Goal: Task Accomplishment & Management: Complete application form

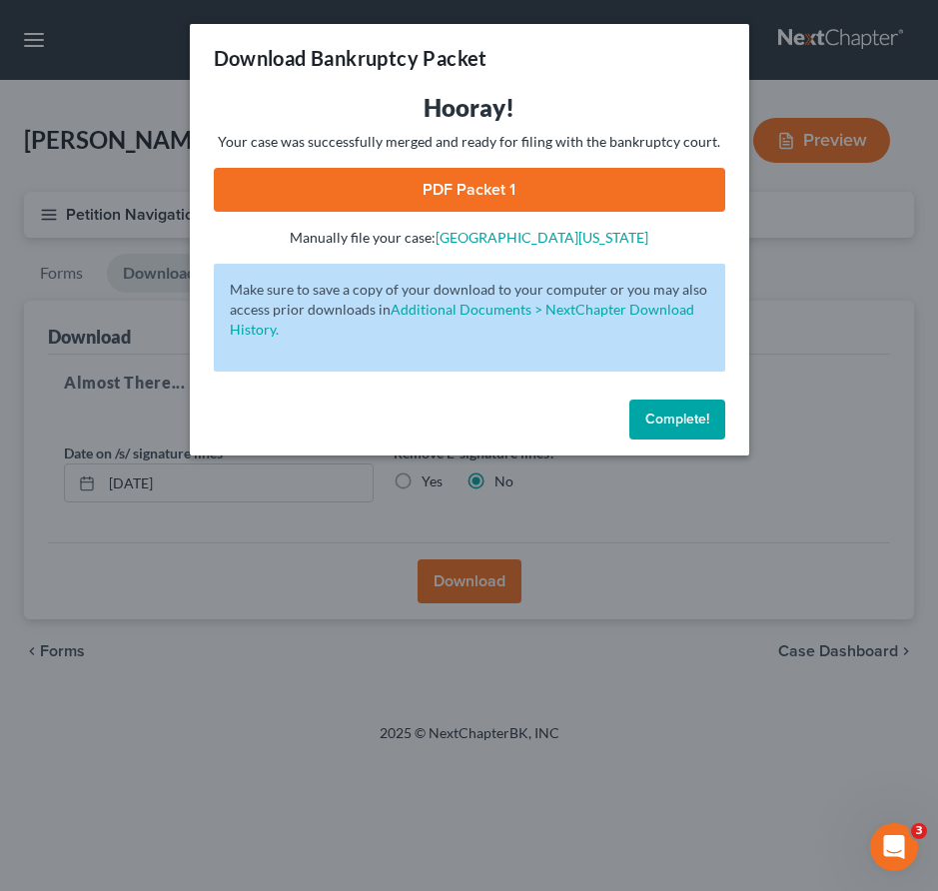
click at [676, 412] on span "Complete!" at bounding box center [677, 418] width 64 height 17
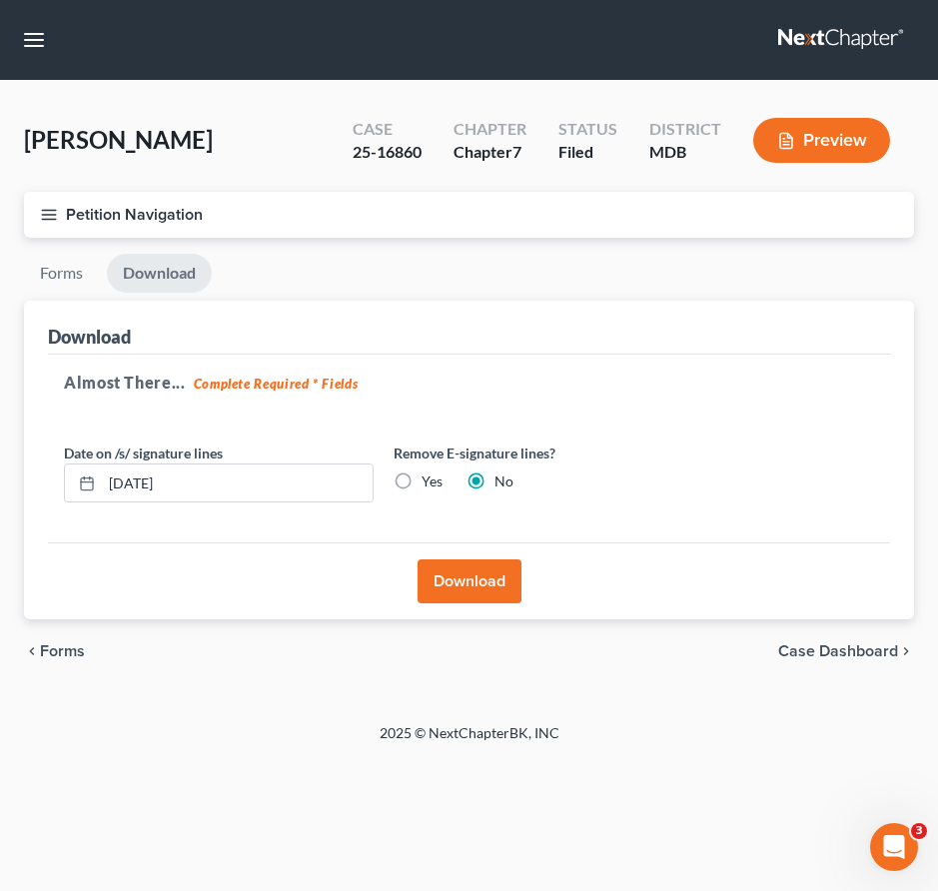
click at [53, 212] on icon "button" at bounding box center [49, 215] width 18 height 18
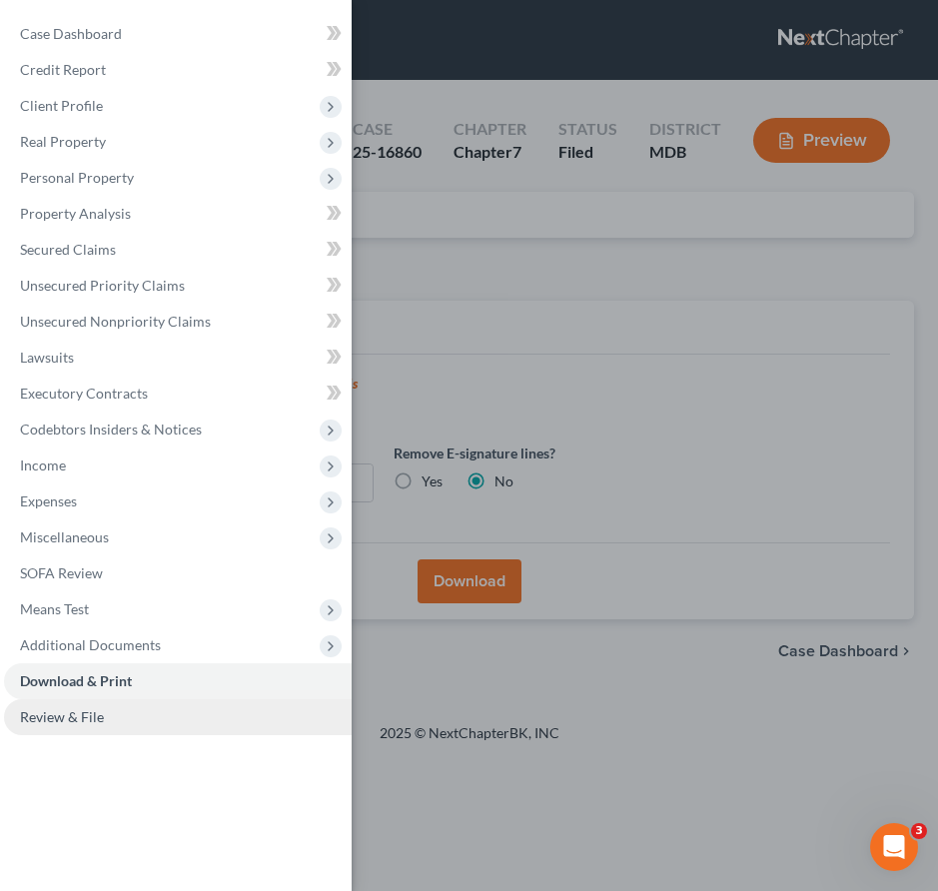
click at [72, 710] on span "Review & File" at bounding box center [62, 716] width 84 height 17
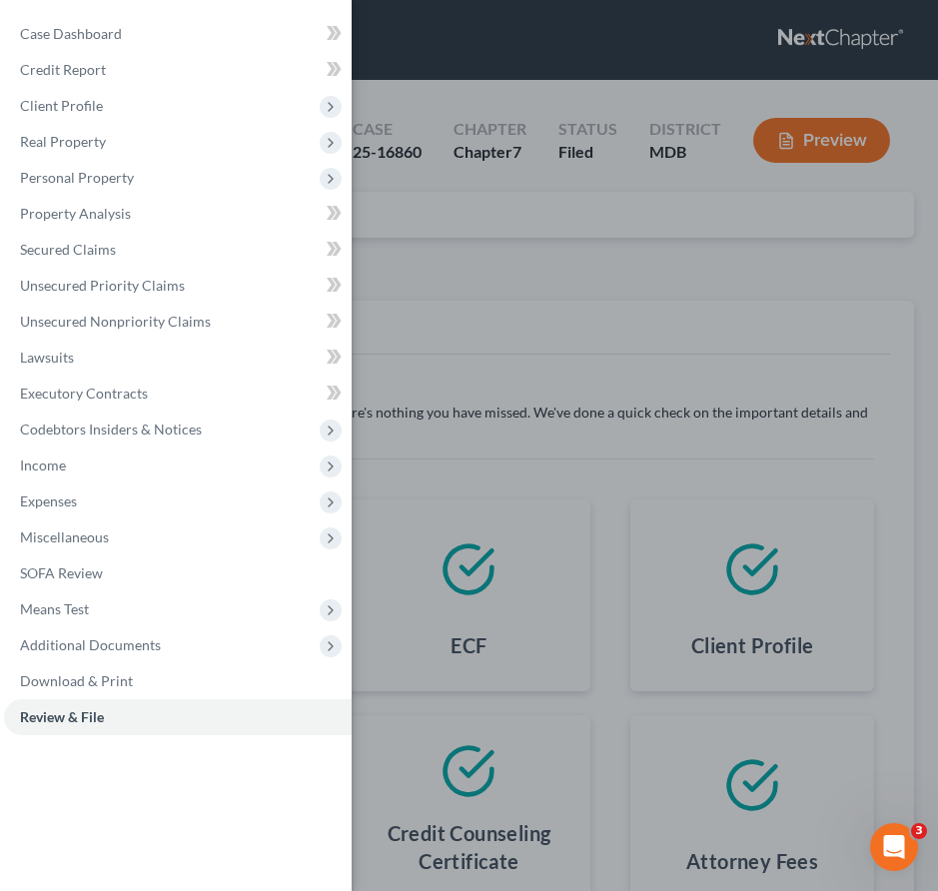
click at [707, 325] on div "Case Dashboard Payments Invoices Payments Payments Credit Report Client Profile" at bounding box center [469, 445] width 938 height 891
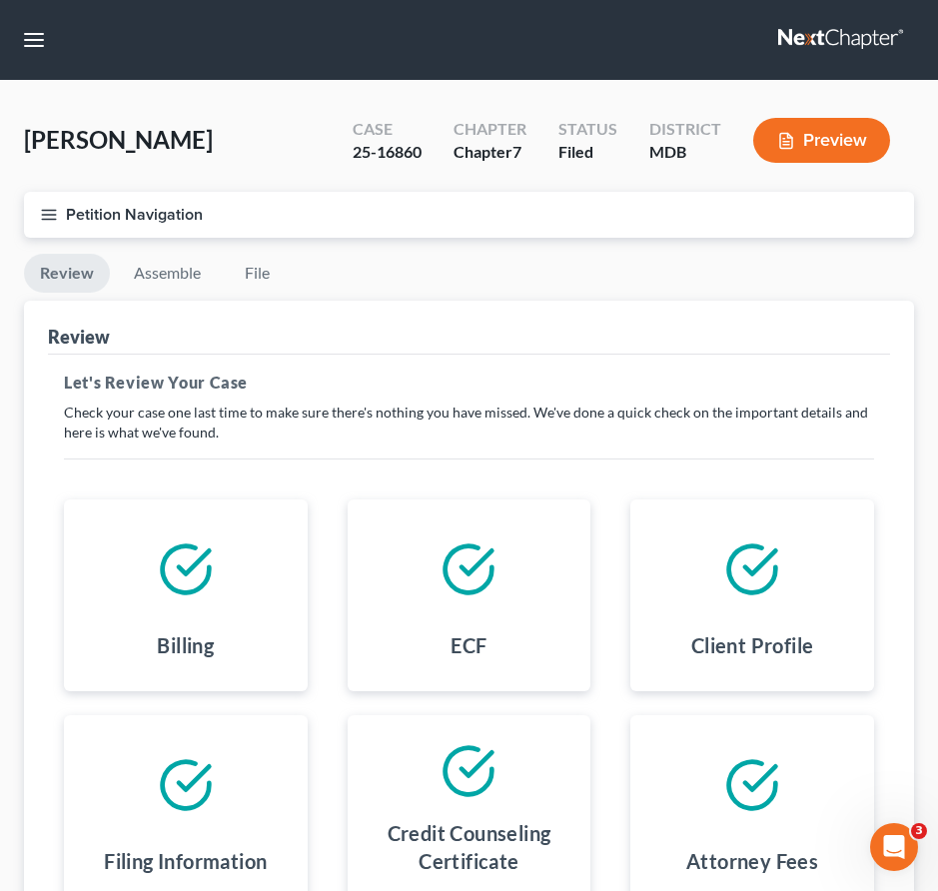
scroll to position [1, 0]
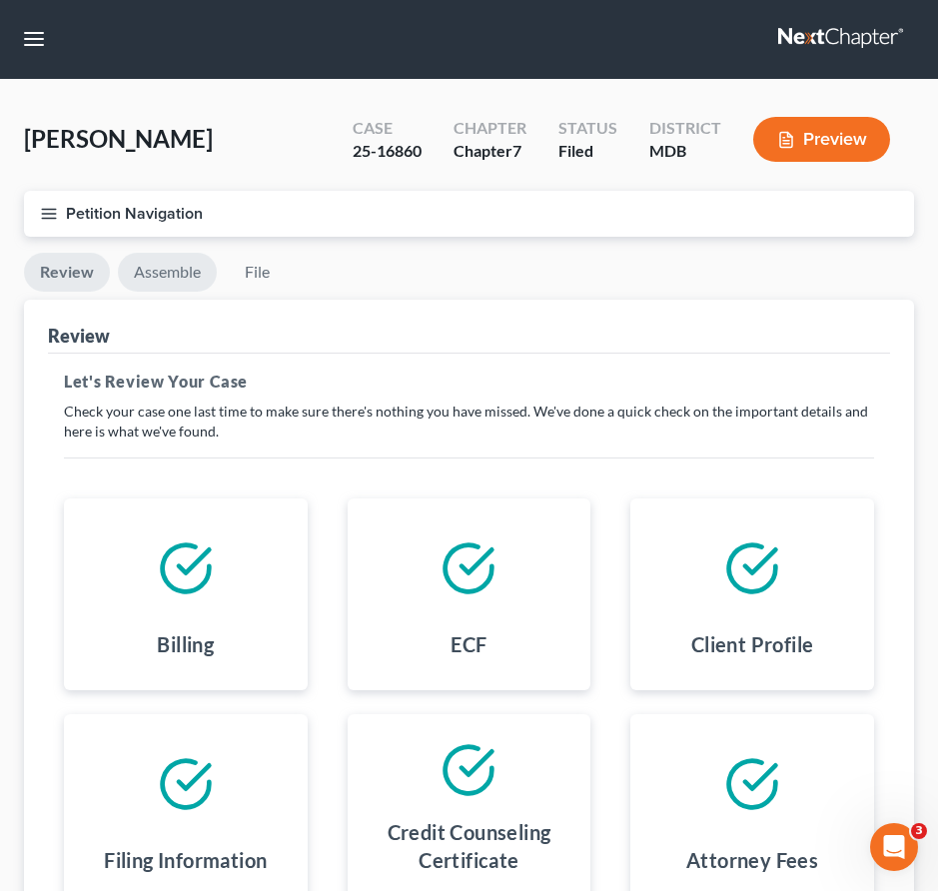
click at [156, 268] on link "Assemble" at bounding box center [167, 272] width 99 height 39
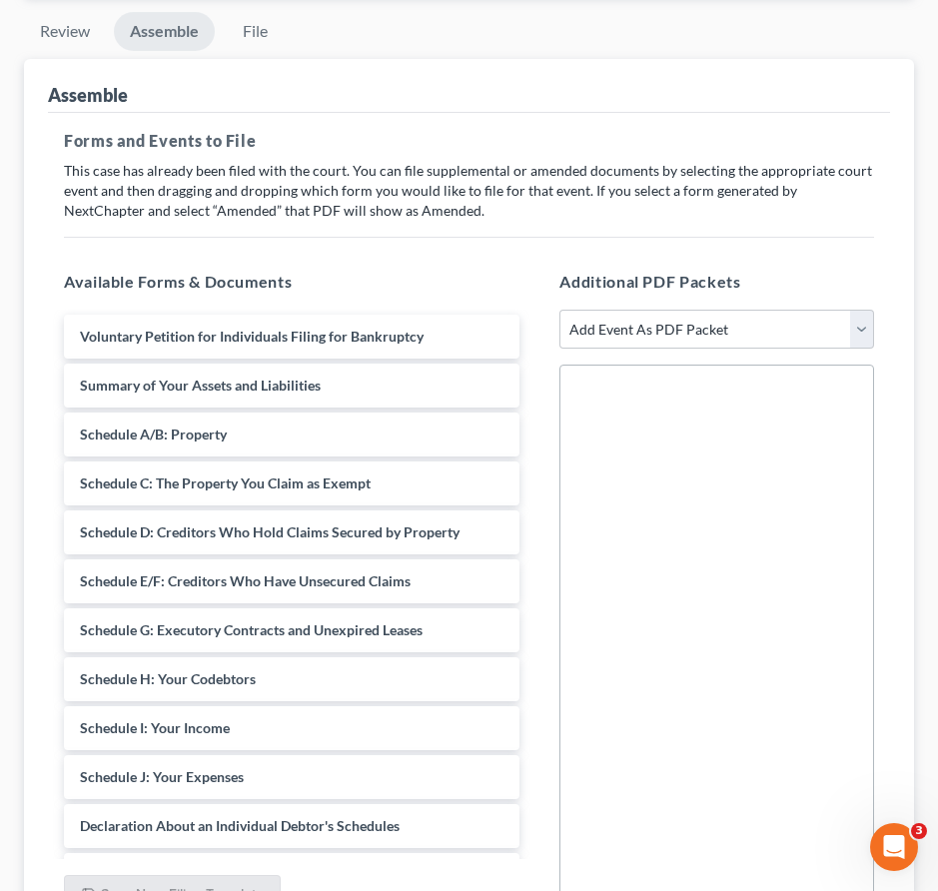
scroll to position [422, 0]
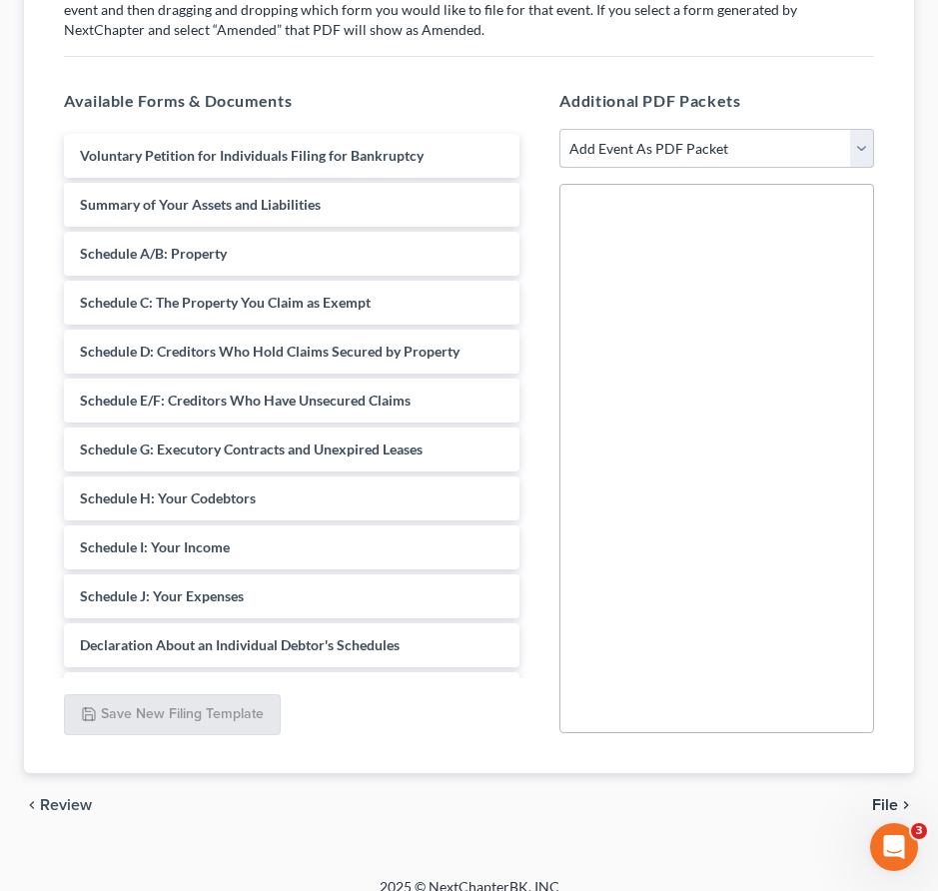
click at [862, 151] on select "Add Event As PDF Packet Affidavit Affidavit of Adequate Protection and Lease Pa…" at bounding box center [716, 149] width 315 height 40
select select "69"
select select
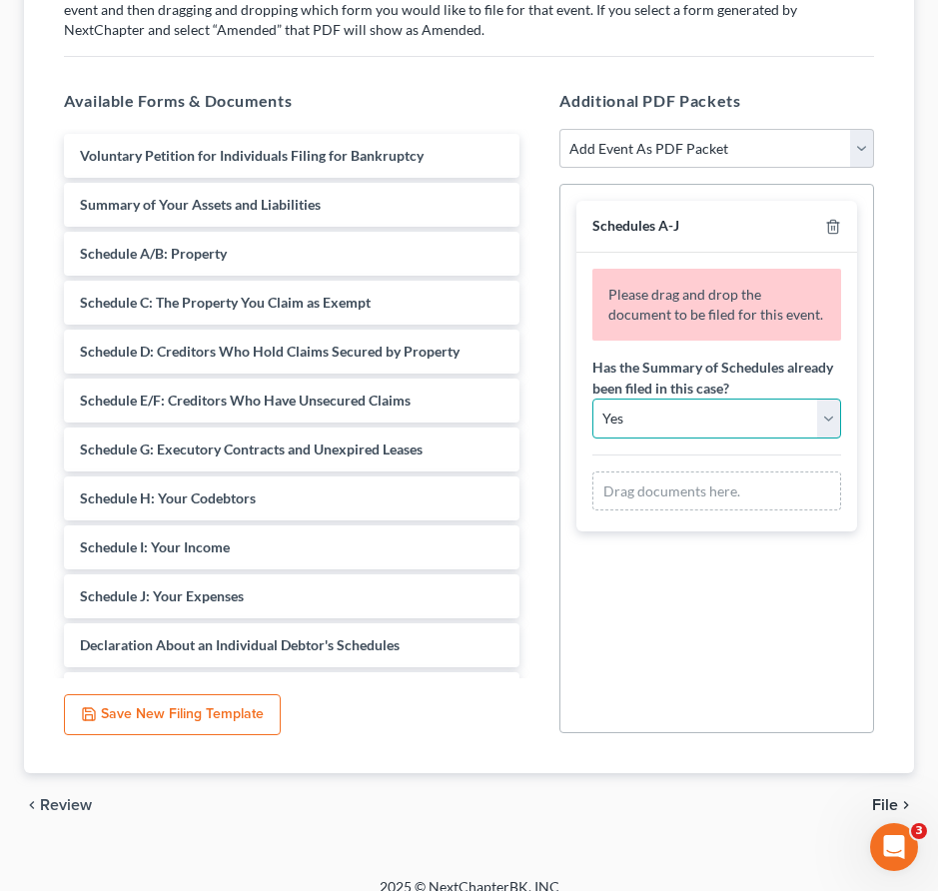
click at [659, 420] on select "Yes No" at bounding box center [716, 418] width 249 height 40
select select "1"
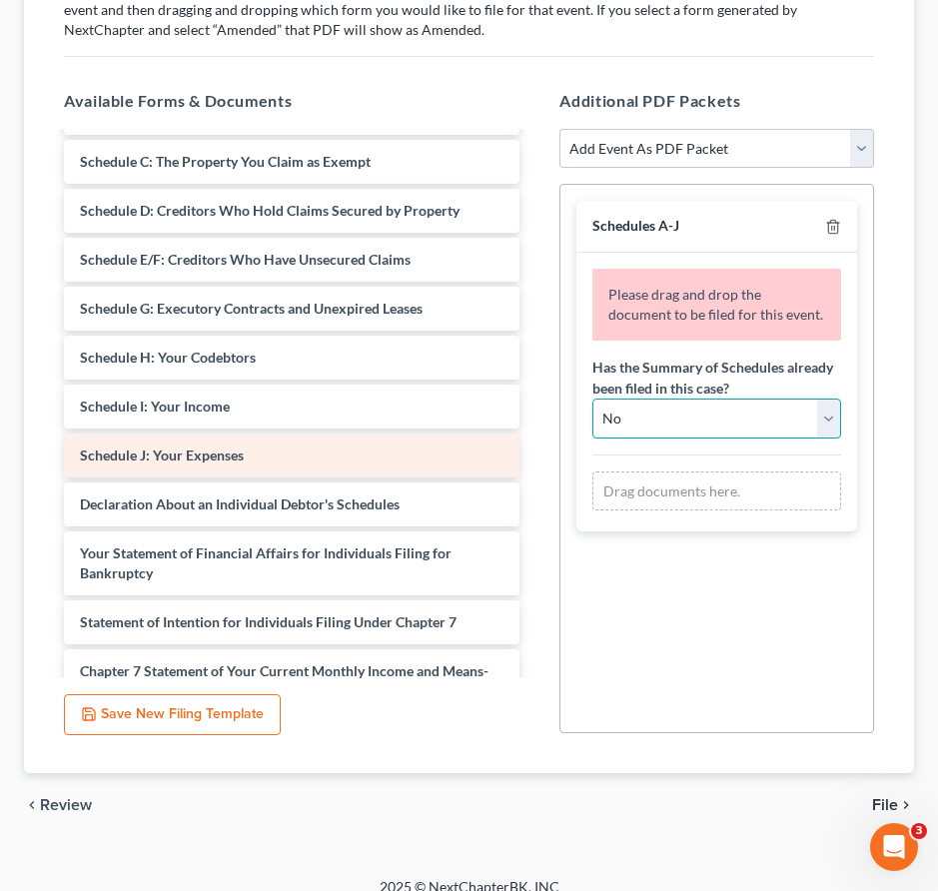
scroll to position [144, 0]
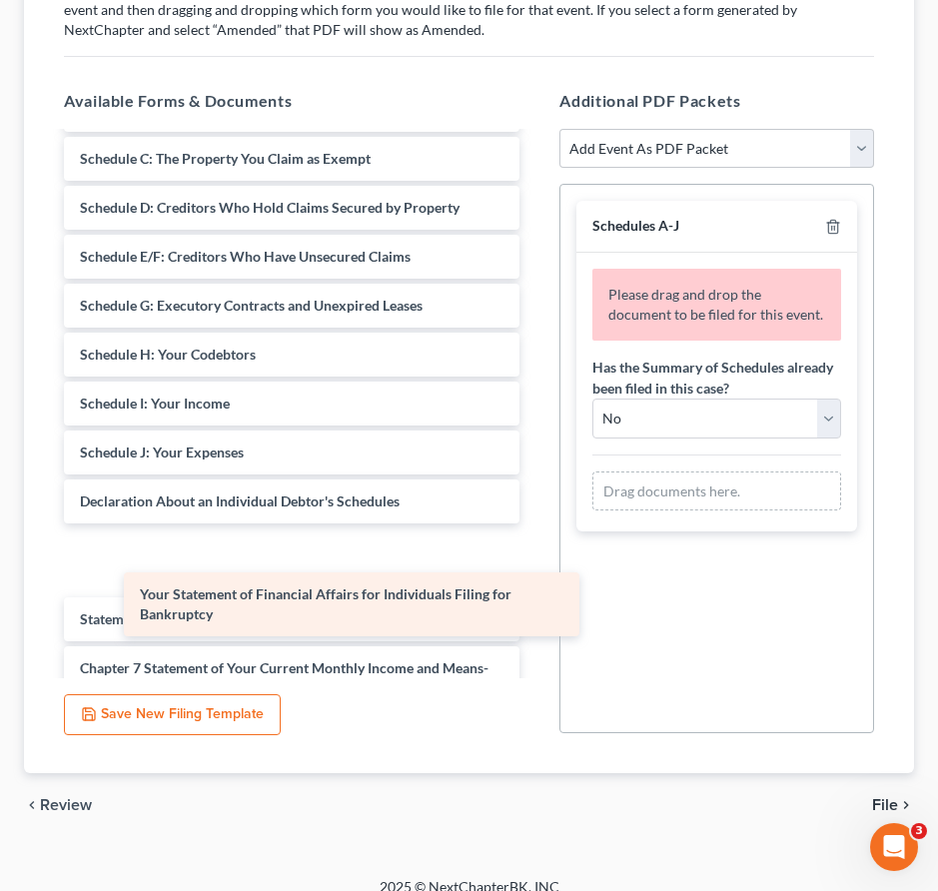
drag, startPoint x: 278, startPoint y: 557, endPoint x: 337, endPoint y: 602, distance: 74.9
click at [337, 602] on div "Your Statement of Financial Affairs for Individuals Filing for Bankruptcy Volun…" at bounding box center [291, 727] width 487 height 1474
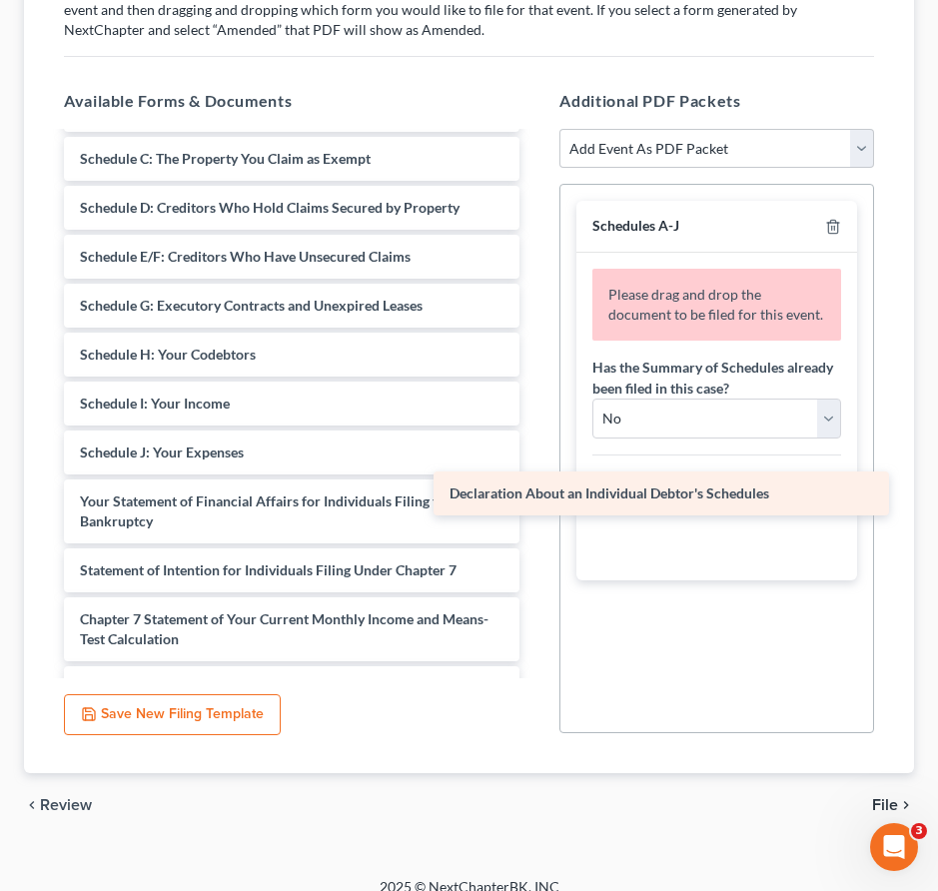
drag, startPoint x: 277, startPoint y: 498, endPoint x: 643, endPoint y: 491, distance: 366.5
click at [535, 491] on div "Declaration About an Individual Debtor's Schedules Voluntary Petition for Indiv…" at bounding box center [291, 702] width 487 height 1425
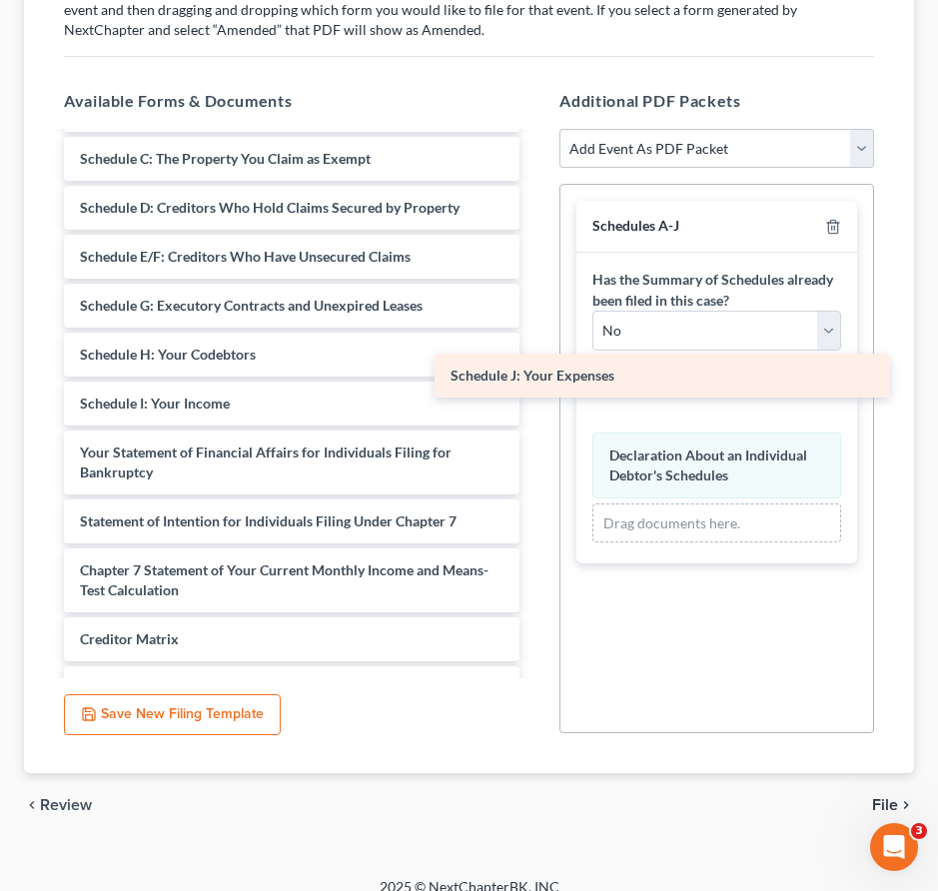
drag, startPoint x: 284, startPoint y: 458, endPoint x: 656, endPoint y: 380, distance: 380.5
click at [535, 380] on div "Schedule J: Your Expenses Voluntary Petition for Individuals Filing for Bankrup…" at bounding box center [291, 678] width 487 height 1376
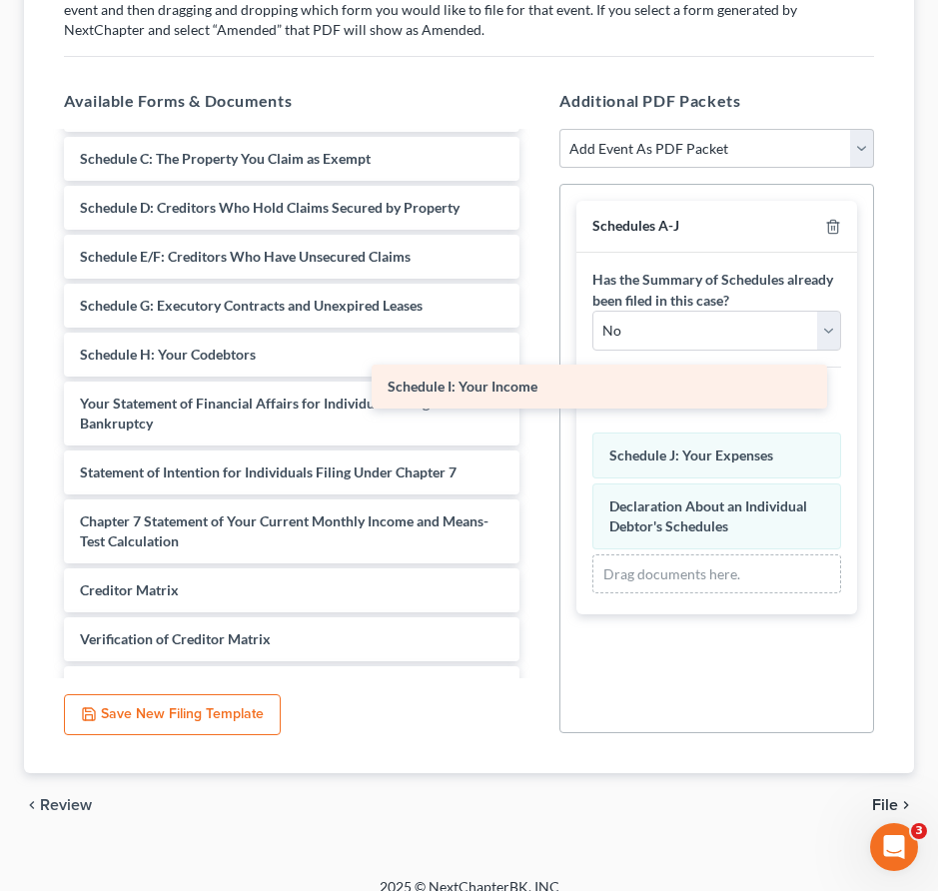
drag, startPoint x: 303, startPoint y: 397, endPoint x: 609, endPoint y: 382, distance: 306.9
click at [535, 381] on div "Schedule I: Your Income Voluntary Petition for Individuals Filing for Bankruptc…" at bounding box center [291, 653] width 487 height 1327
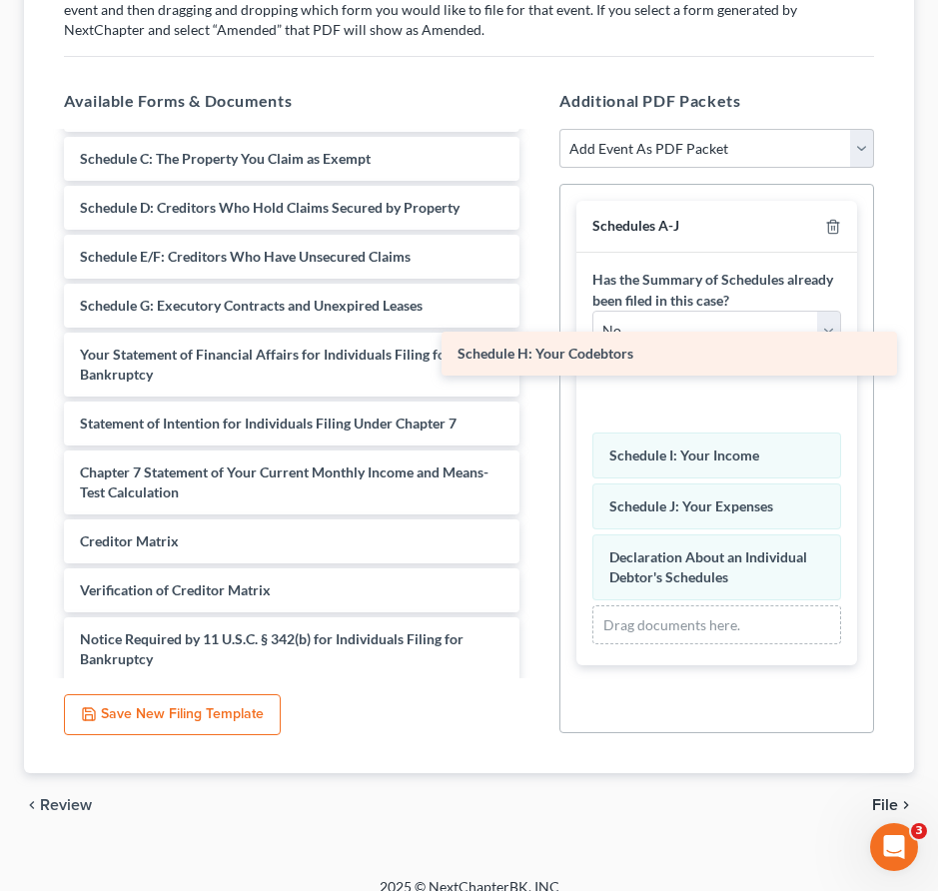
drag, startPoint x: 288, startPoint y: 353, endPoint x: 663, endPoint y: 352, distance: 375.4
click at [535, 353] on div "Schedule H: Your Codebtors Voluntary Petition for Individuals Filing for Bankru…" at bounding box center [291, 629] width 487 height 1278
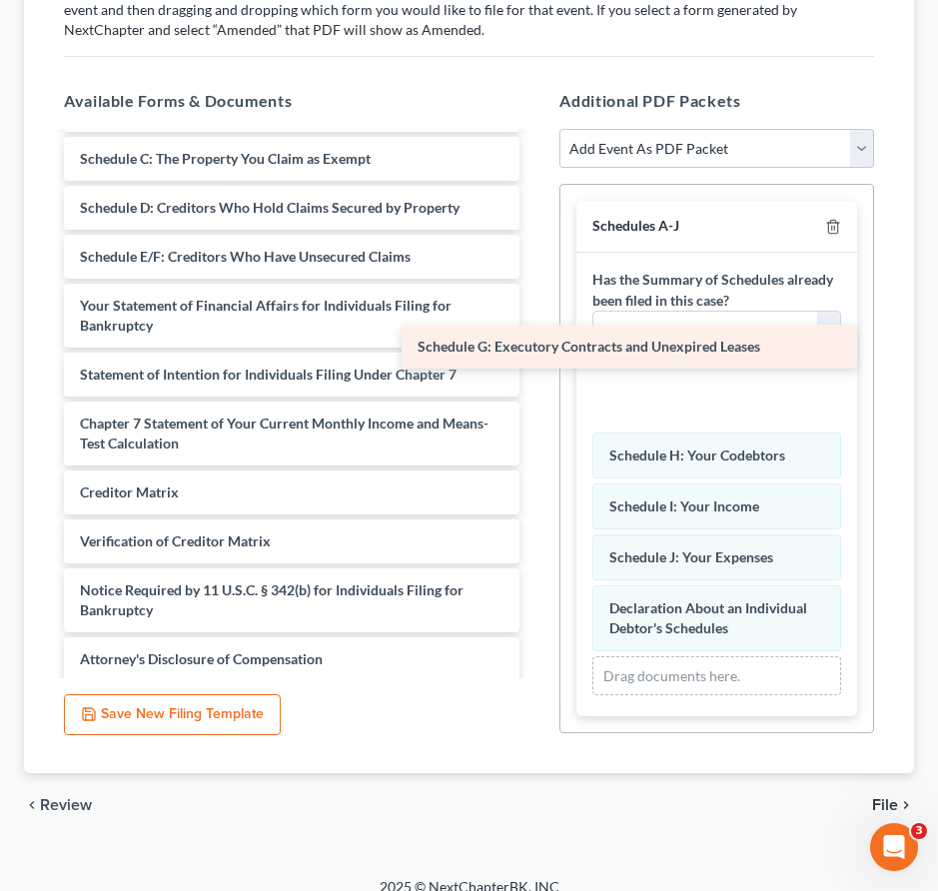
drag, startPoint x: 338, startPoint y: 309, endPoint x: 682, endPoint y: 386, distance: 352.2
click at [535, 386] on div "Schedule G: Executory Contracts and Unexpired Leases Voluntary Petition for Ind…" at bounding box center [291, 604] width 487 height 1229
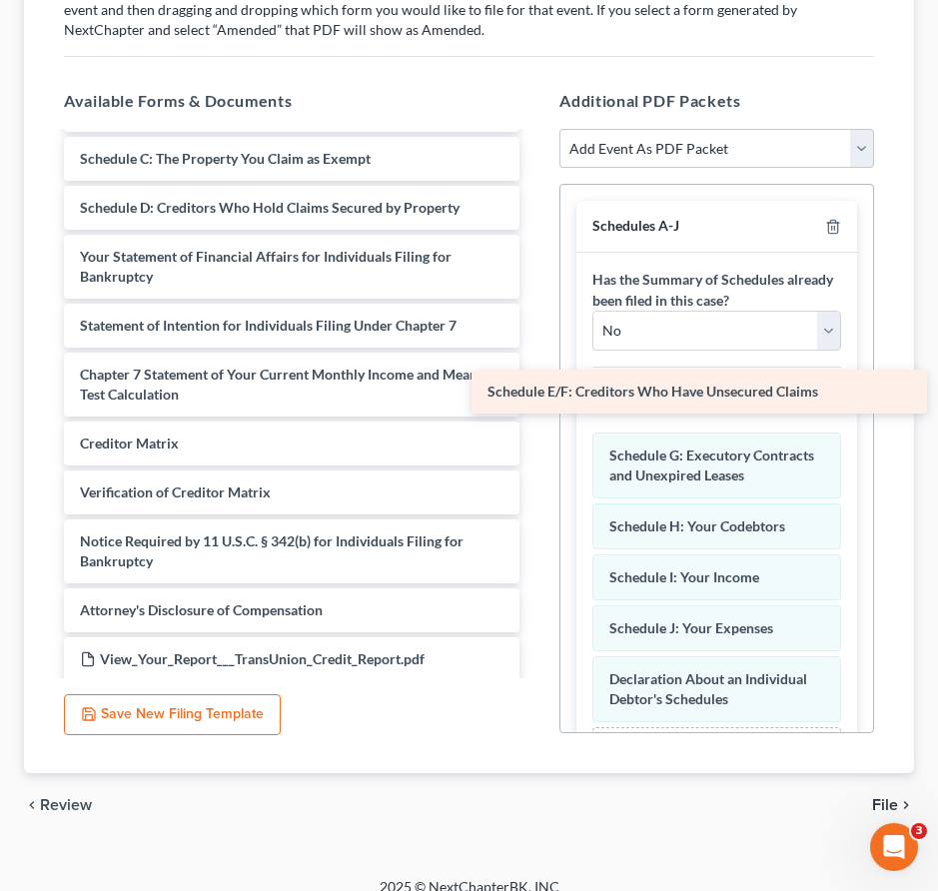
drag, startPoint x: 330, startPoint y: 252, endPoint x: 738, endPoint y: 387, distance: 429.4
click at [535, 387] on div "Schedule E/F: Creditors Who Have Unsecured Claims Voluntary Petition for Indivi…" at bounding box center [291, 580] width 487 height 1180
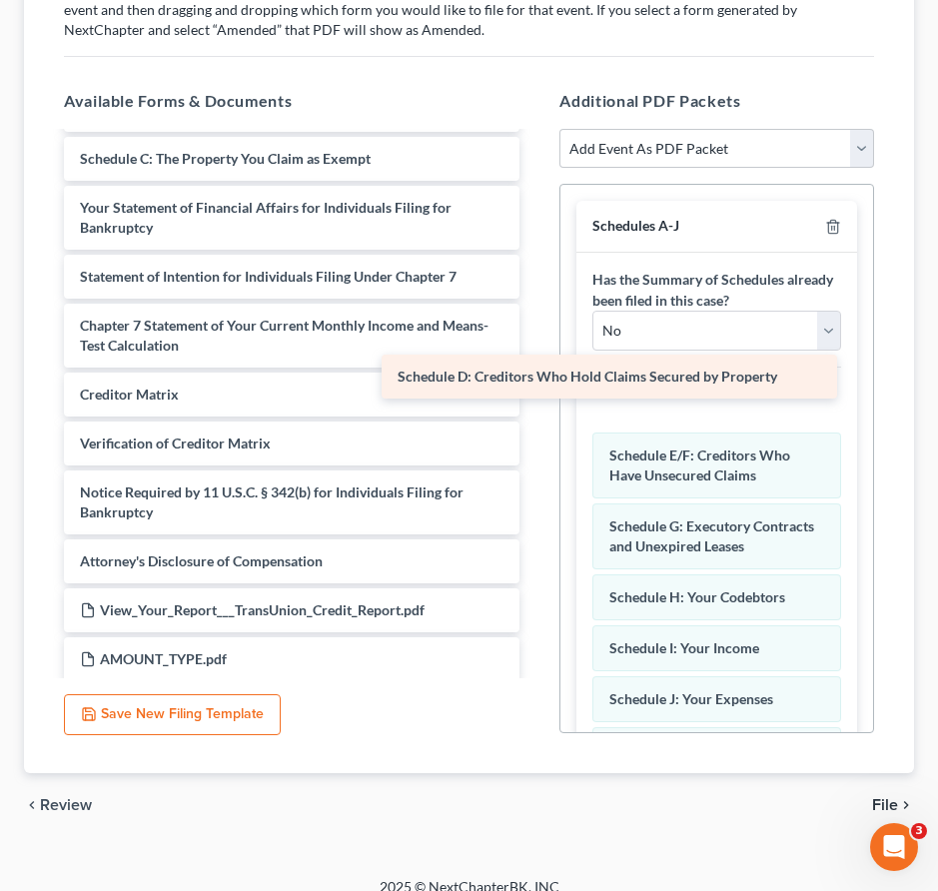
drag, startPoint x: 309, startPoint y: 202, endPoint x: 626, endPoint y: 371, distance: 360.0
click at [535, 371] on div "Schedule D: Creditors Who Hold Claims Secured by Property Voluntary Petition fo…" at bounding box center [291, 555] width 487 height 1131
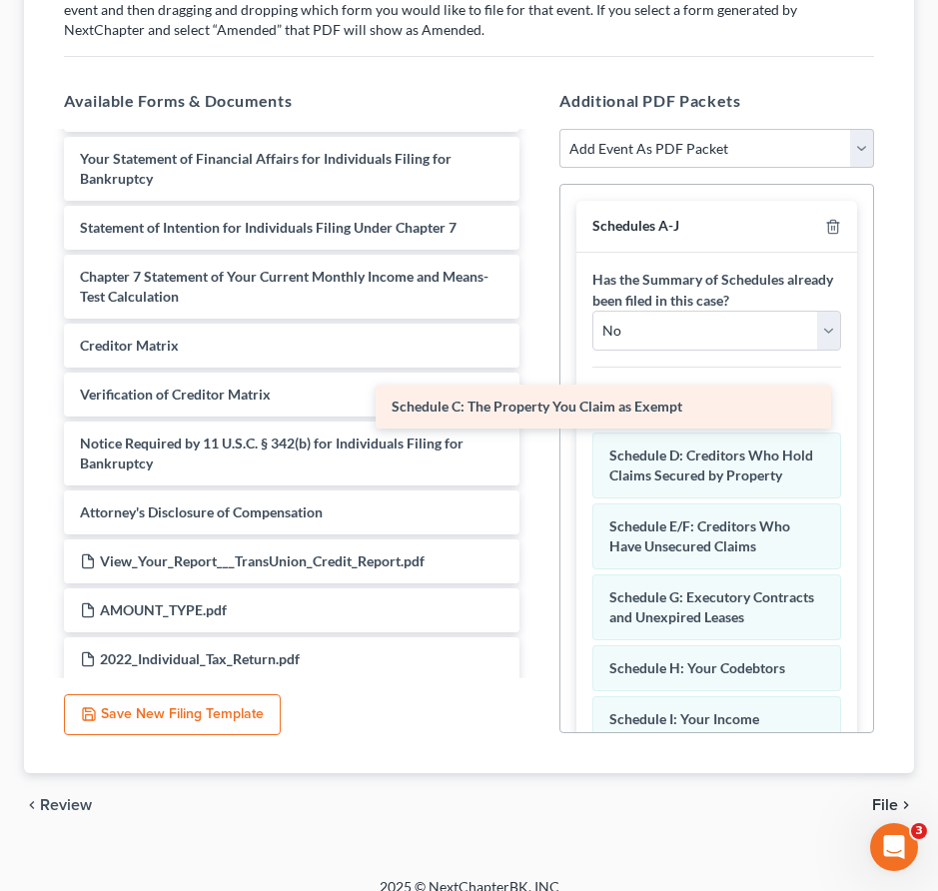
drag, startPoint x: 244, startPoint y: 151, endPoint x: 558, endPoint y: 400, distance: 401.5
click at [535, 400] on div "Schedule C: The Property You Claim as Exempt Voluntary Petition for Individuals…" at bounding box center [291, 531] width 487 height 1082
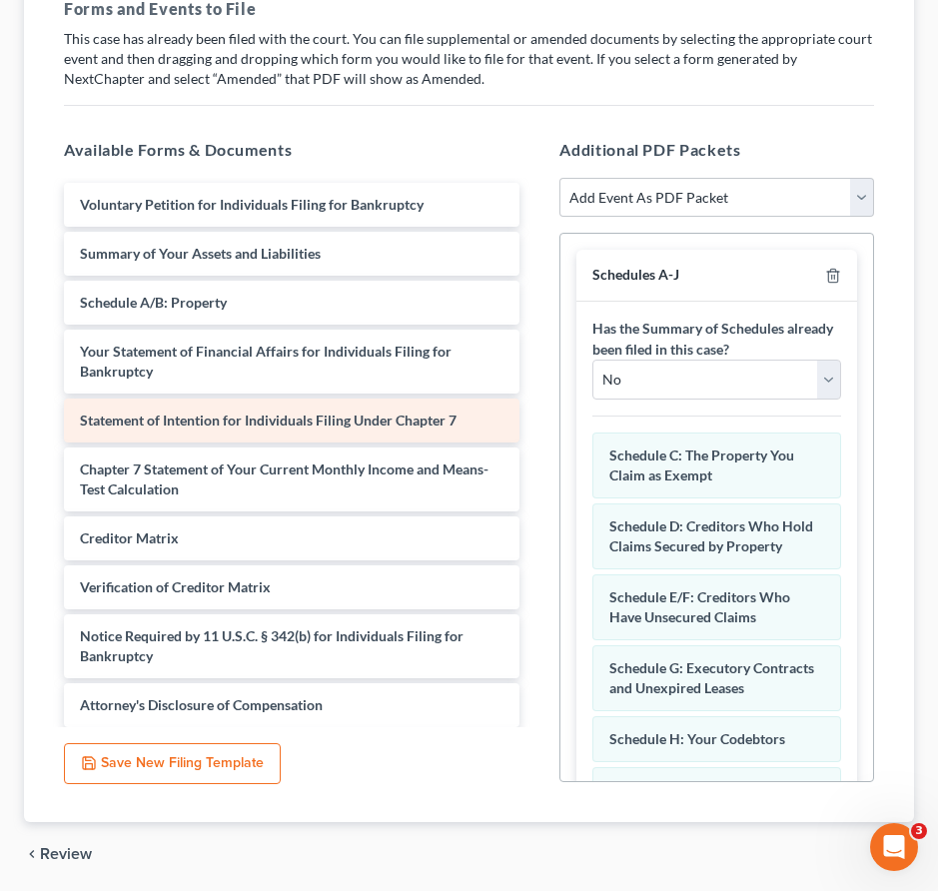
scroll to position [362, 0]
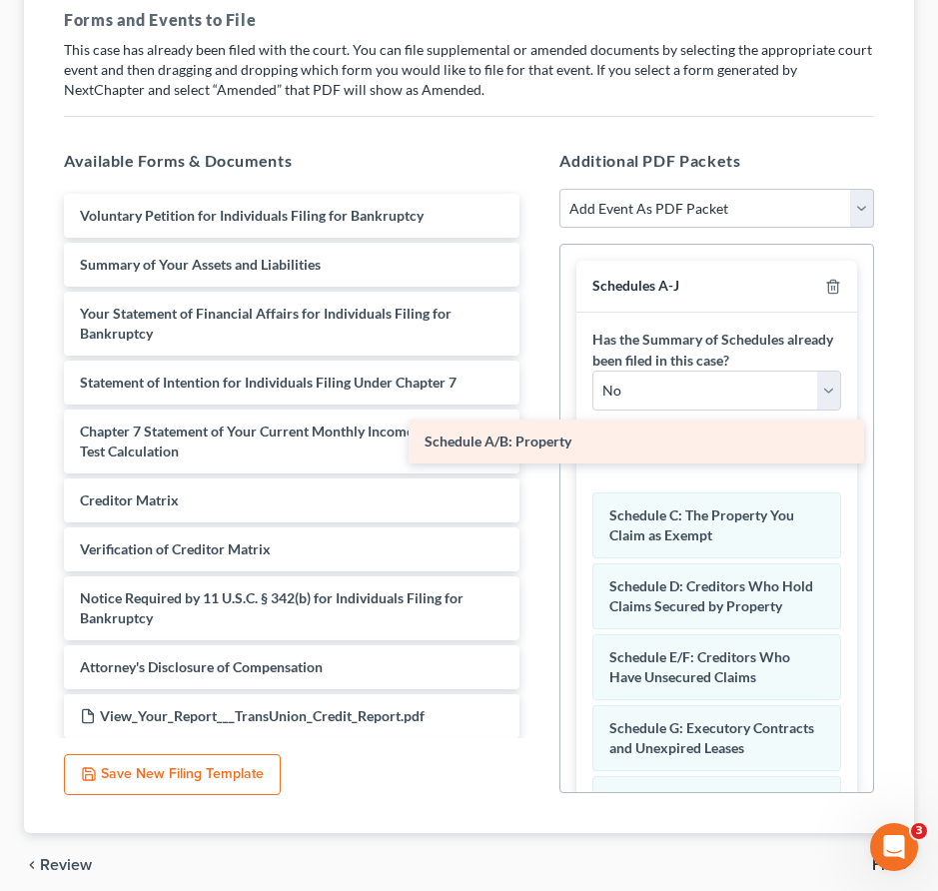
drag, startPoint x: 188, startPoint y: 319, endPoint x: 532, endPoint y: 447, distance: 367.8
click at [532, 447] on div "Schedule A/B: Property Voluntary Petition for Individuals Filing for Bankruptcy…" at bounding box center [291, 710] width 487 height 1033
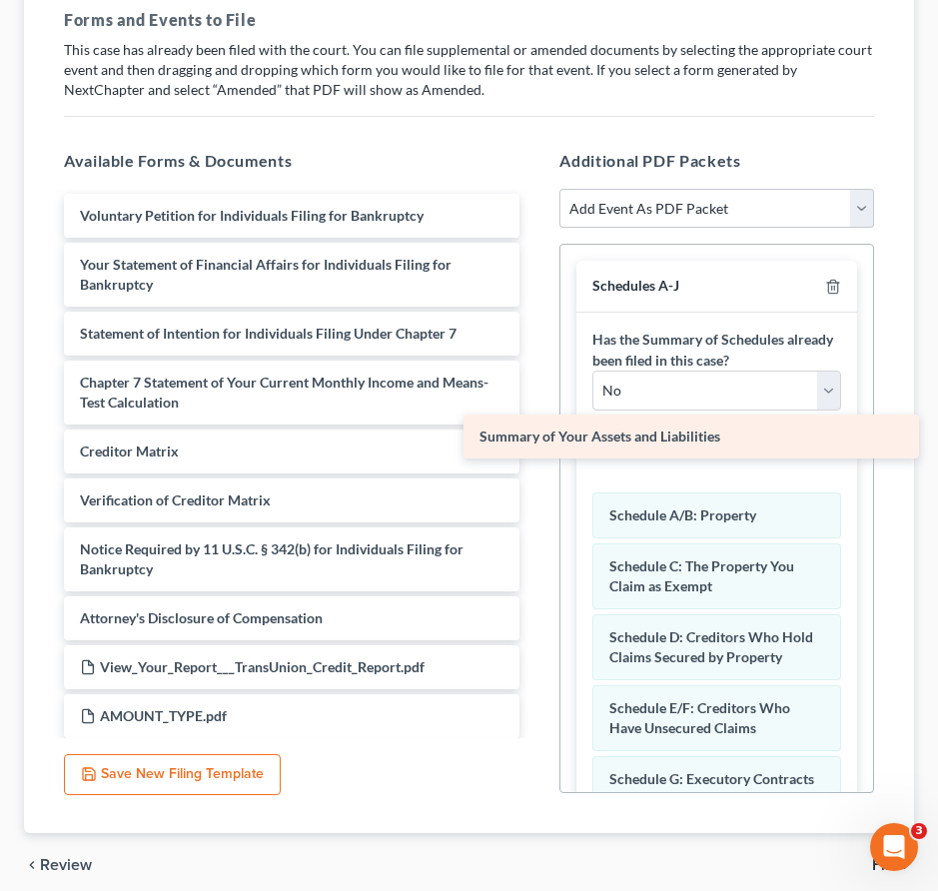
drag, startPoint x: 151, startPoint y: 263, endPoint x: 551, endPoint y: 439, distance: 437.7
click at [535, 439] on div "Summary of Your Assets and Liabilities Voluntary Petition for Individuals Filin…" at bounding box center [291, 686] width 487 height 984
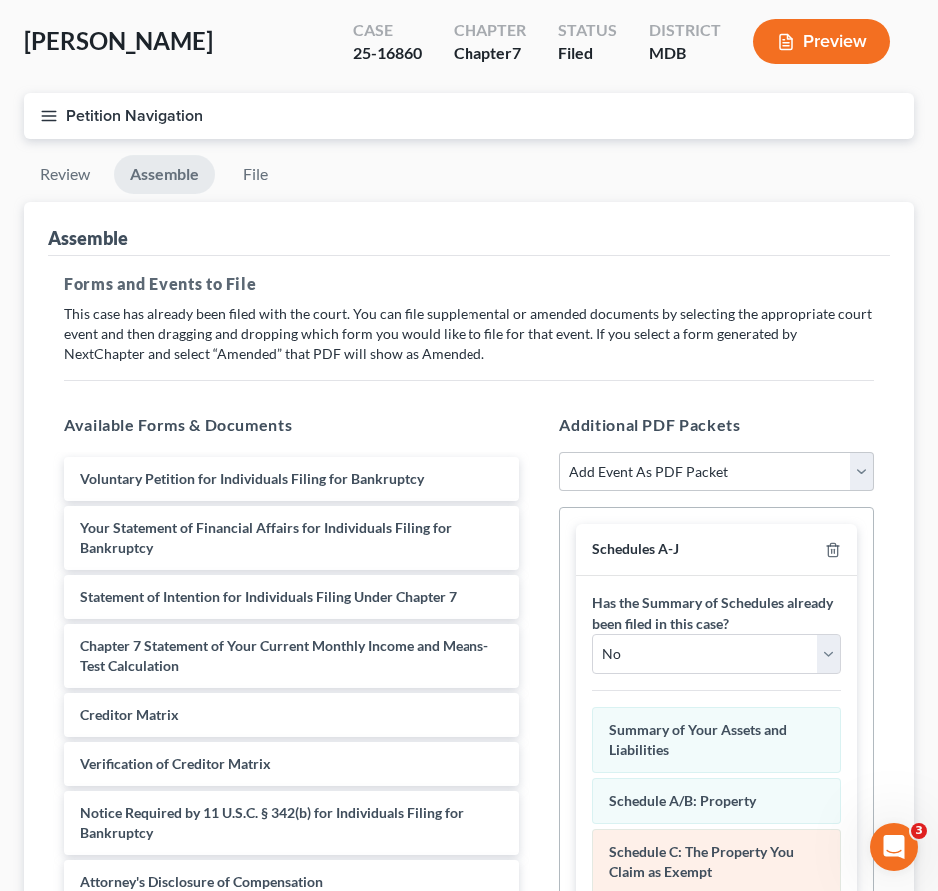
scroll to position [0, 0]
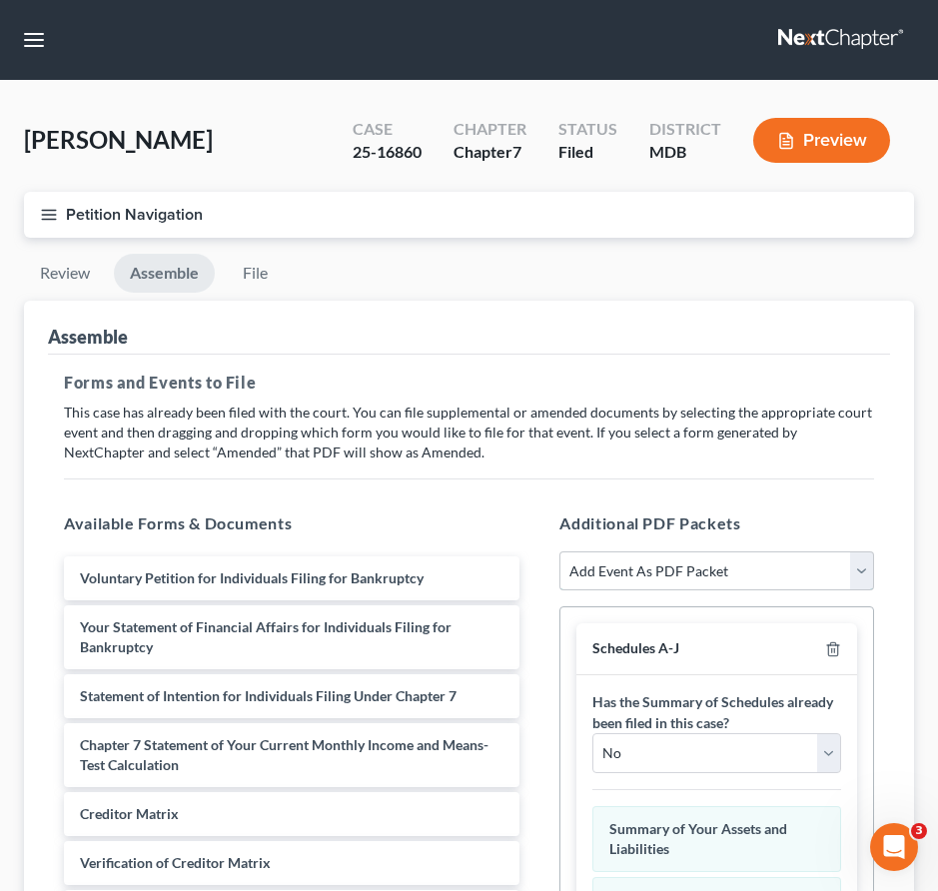
click at [665, 568] on select "Add Event As PDF Packet Affidavit Affidavit of Adequate Protection and Lease Pa…" at bounding box center [716, 571] width 315 height 40
select select "73"
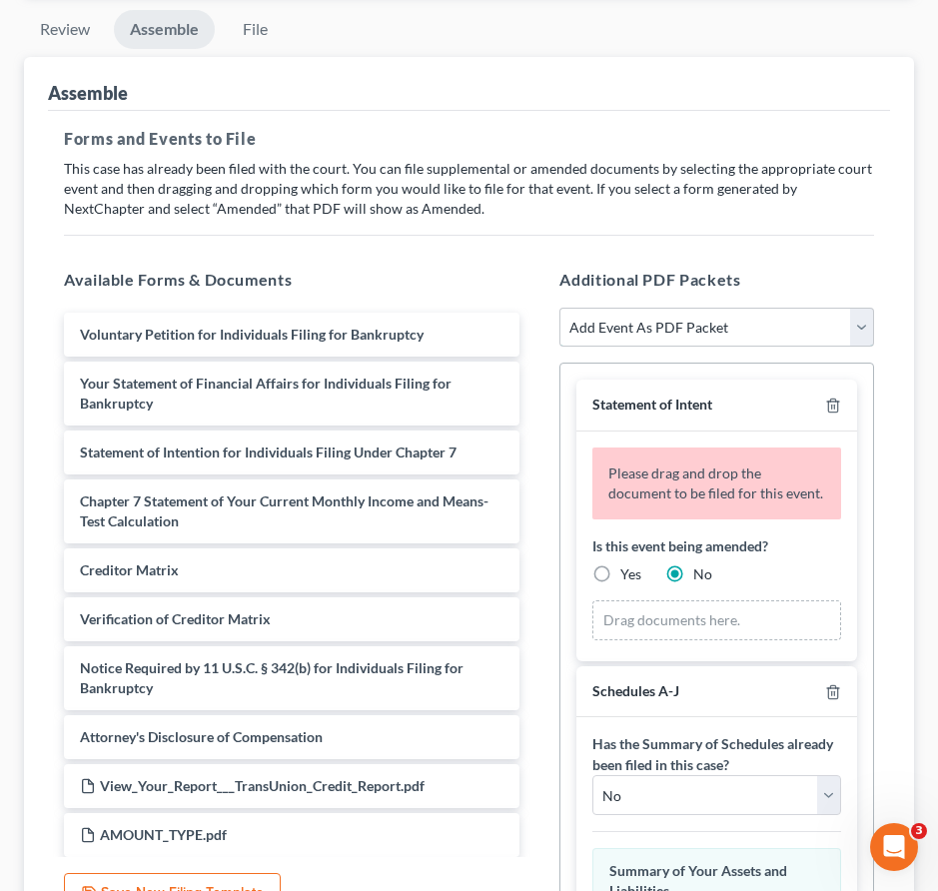
scroll to position [265, 0]
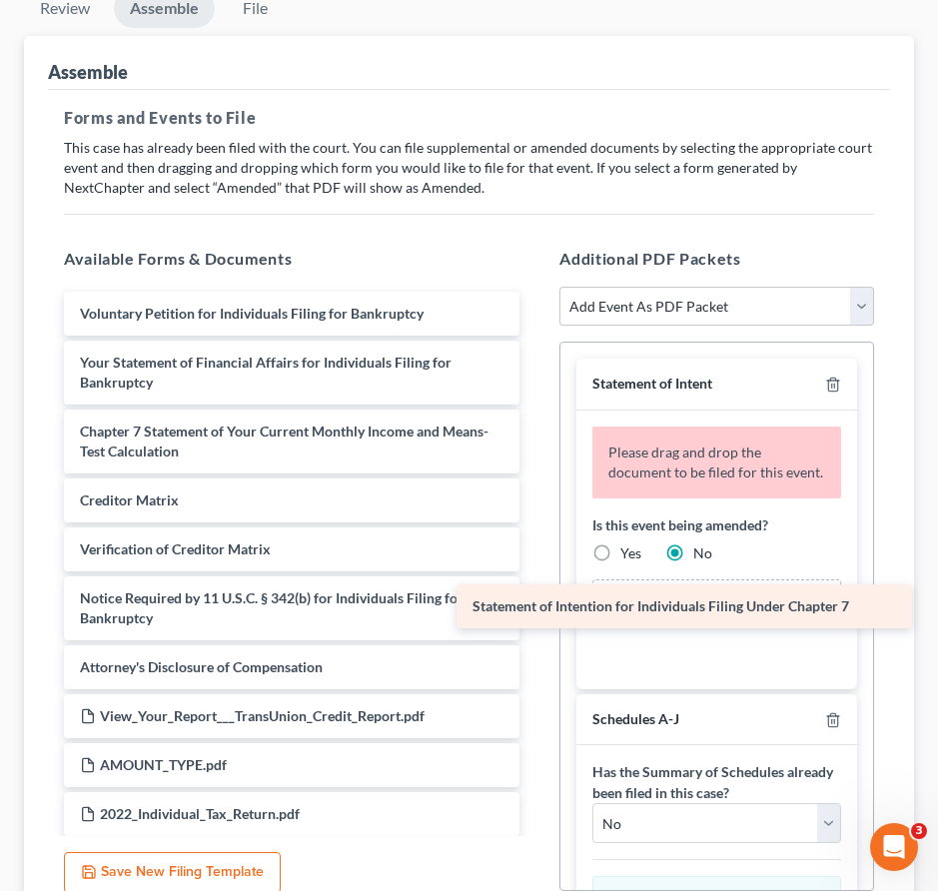
drag, startPoint x: 212, startPoint y: 425, endPoint x: 602, endPoint y: 602, distance: 428.5
click at [535, 603] on div "Statement of Intention for Individuals Filing Under Chapter 7 Voluntary Petitio…" at bounding box center [291, 760] width 487 height 936
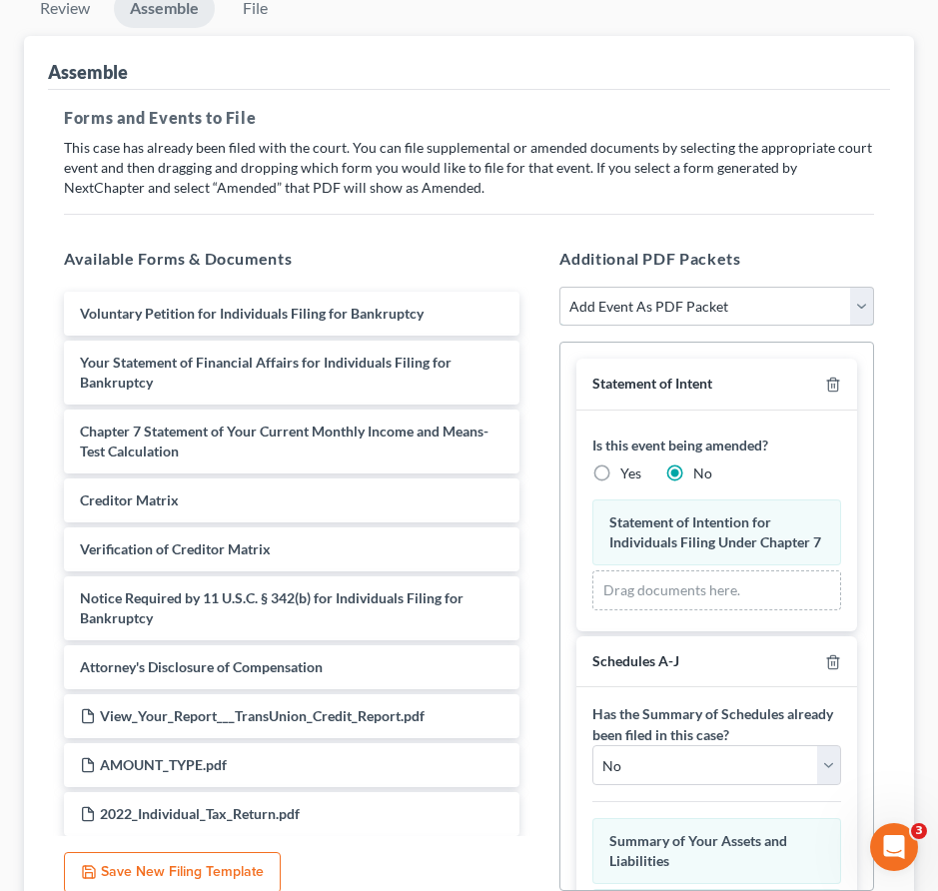
click at [664, 300] on select "Add Event As PDF Packet Affidavit Affidavit of Adequate Protection and Lease Pa…" at bounding box center [716, 307] width 315 height 40
select select "19"
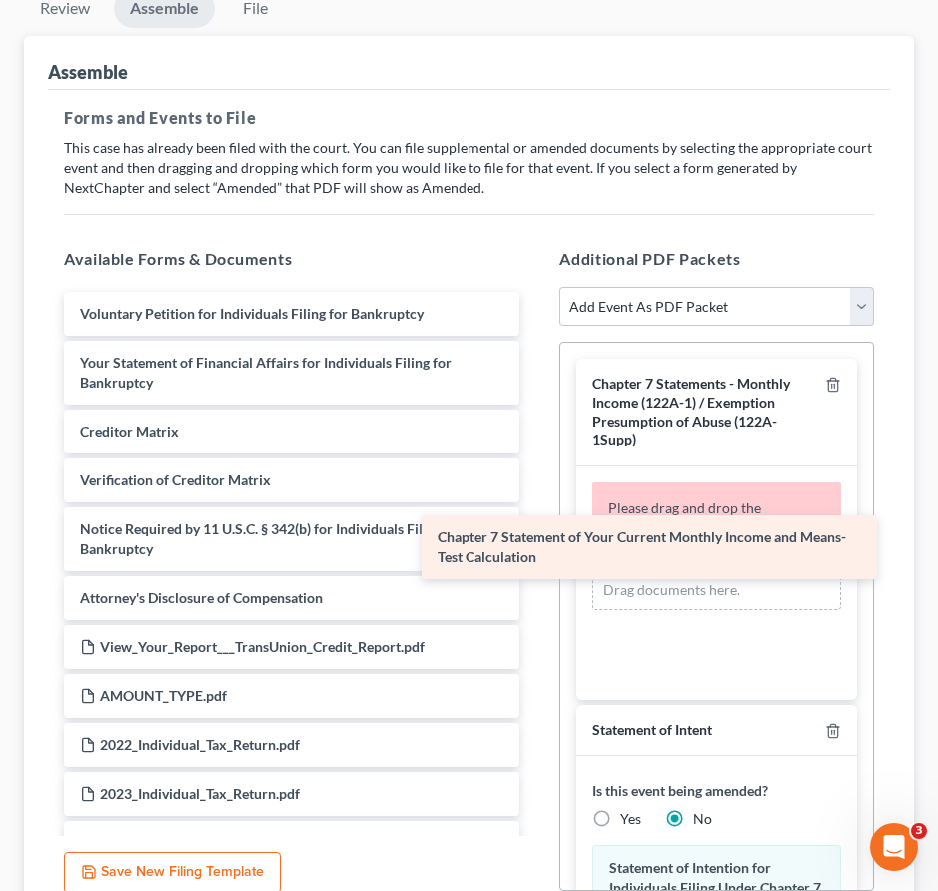
drag, startPoint x: 334, startPoint y: 449, endPoint x: 699, endPoint y: 553, distance: 378.9
click at [535, 553] on div "Chapter 7 Statement of Your Current Monthly Income and Means-Test Calculation V…" at bounding box center [291, 725] width 487 height 867
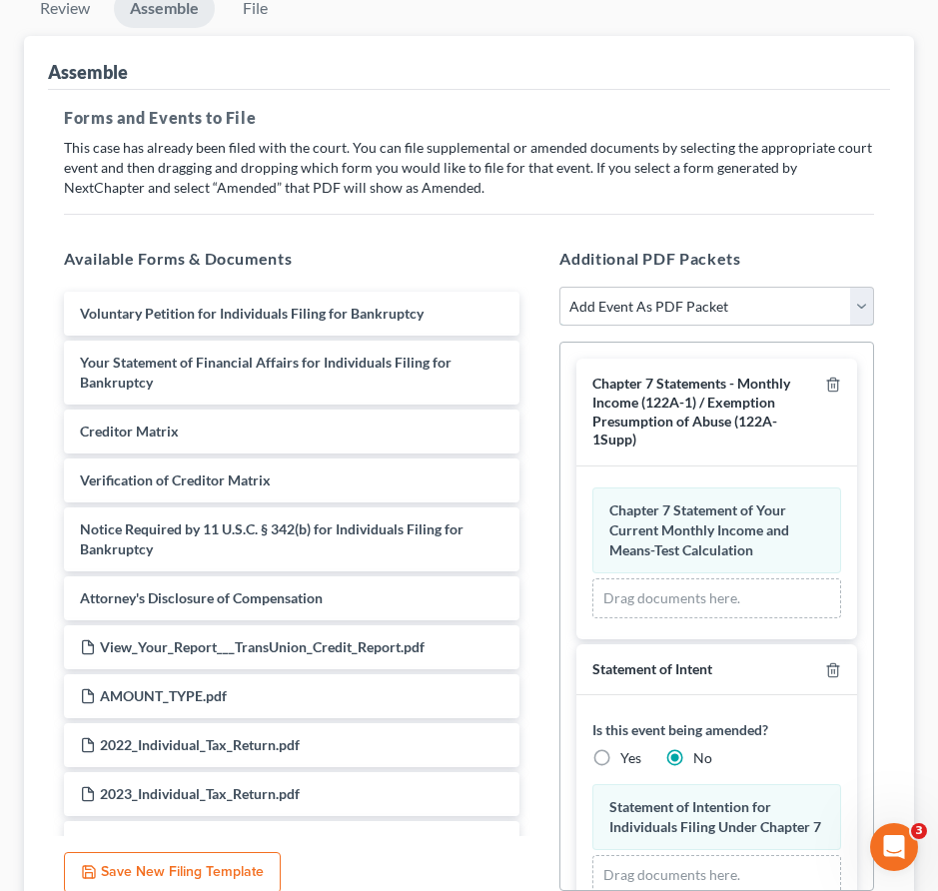
click at [715, 314] on select "Add Event As PDF Packet Affidavit Affidavit of Adequate Protection and Lease Pa…" at bounding box center [716, 307] width 315 height 40
select select "72"
select select
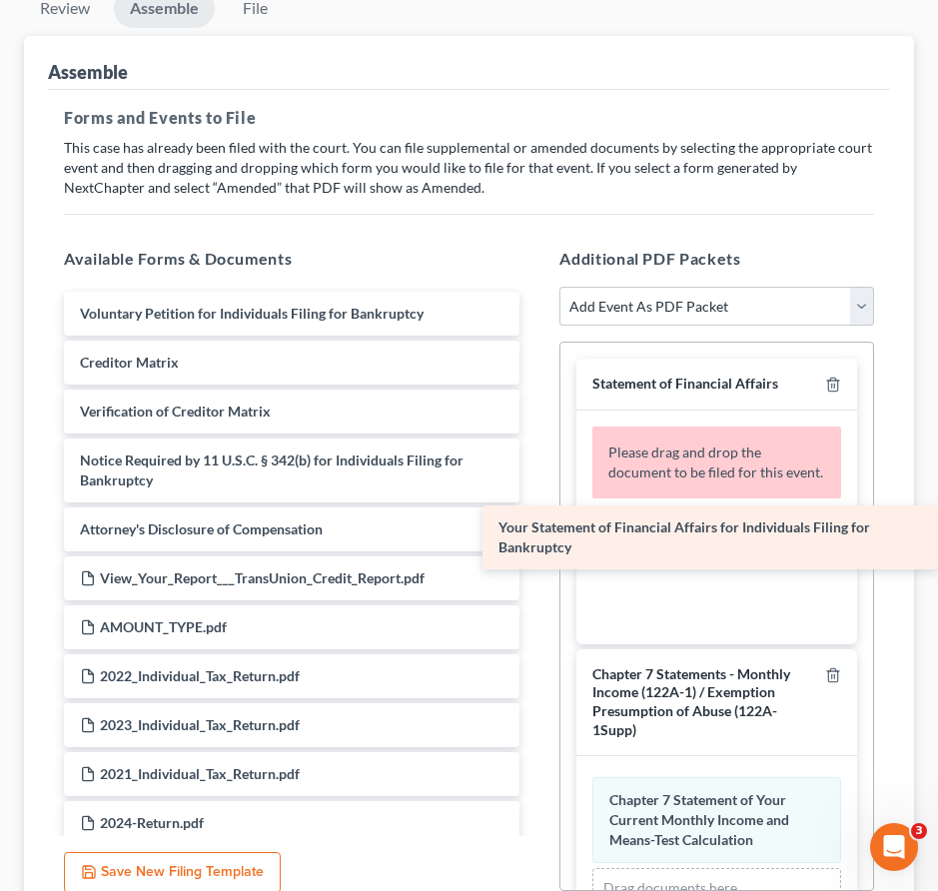
drag, startPoint x: 147, startPoint y: 369, endPoint x: 587, endPoint y: 534, distance: 470.1
click at [535, 535] on div "Your Statement of Financial Affairs for Individuals Filing for Bankruptcy Volun…" at bounding box center [291, 691] width 487 height 798
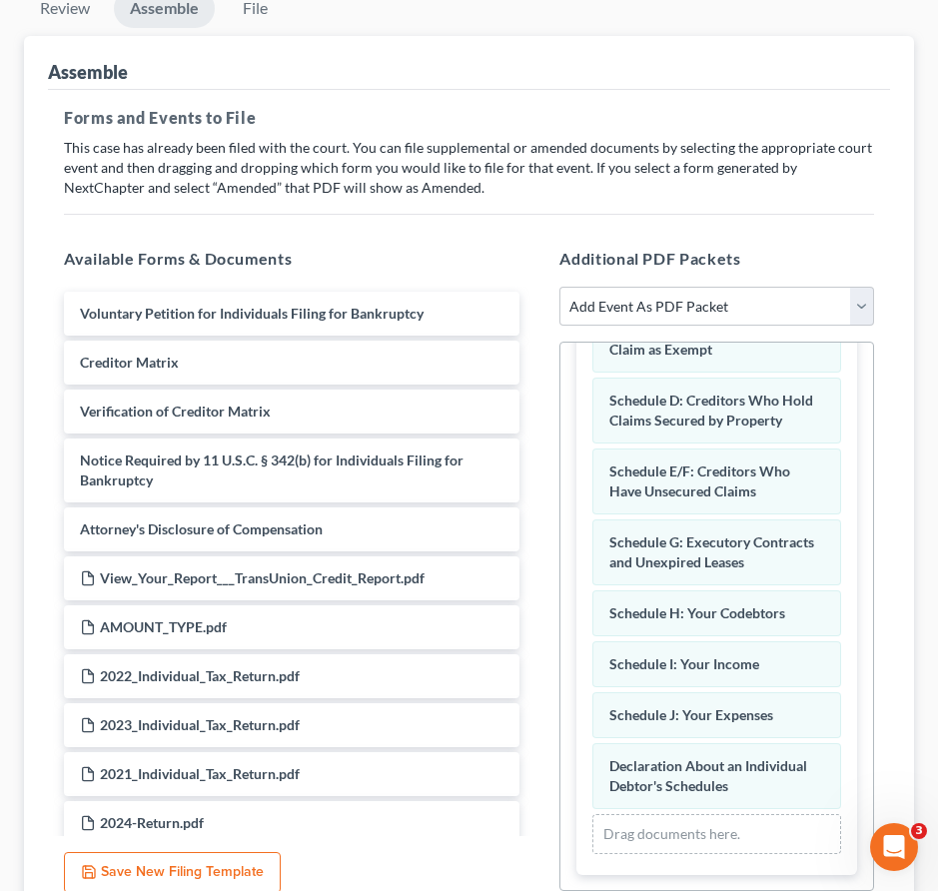
scroll to position [443, 0]
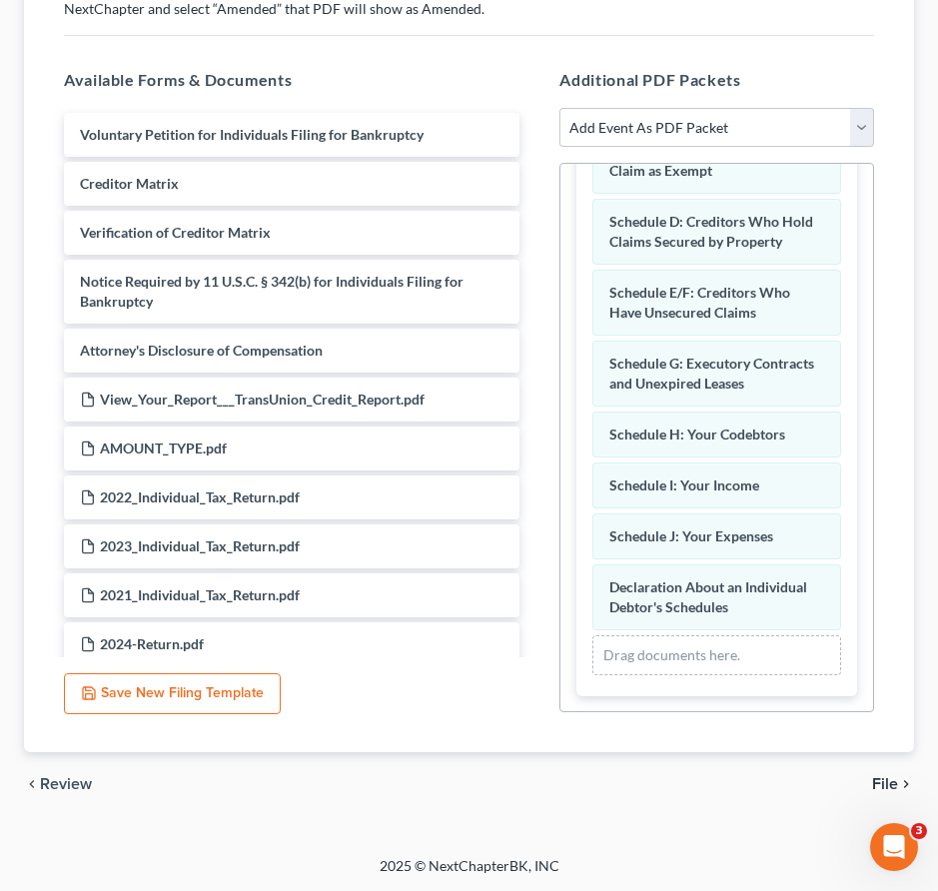
click at [880, 776] on span "File" at bounding box center [885, 784] width 26 height 16
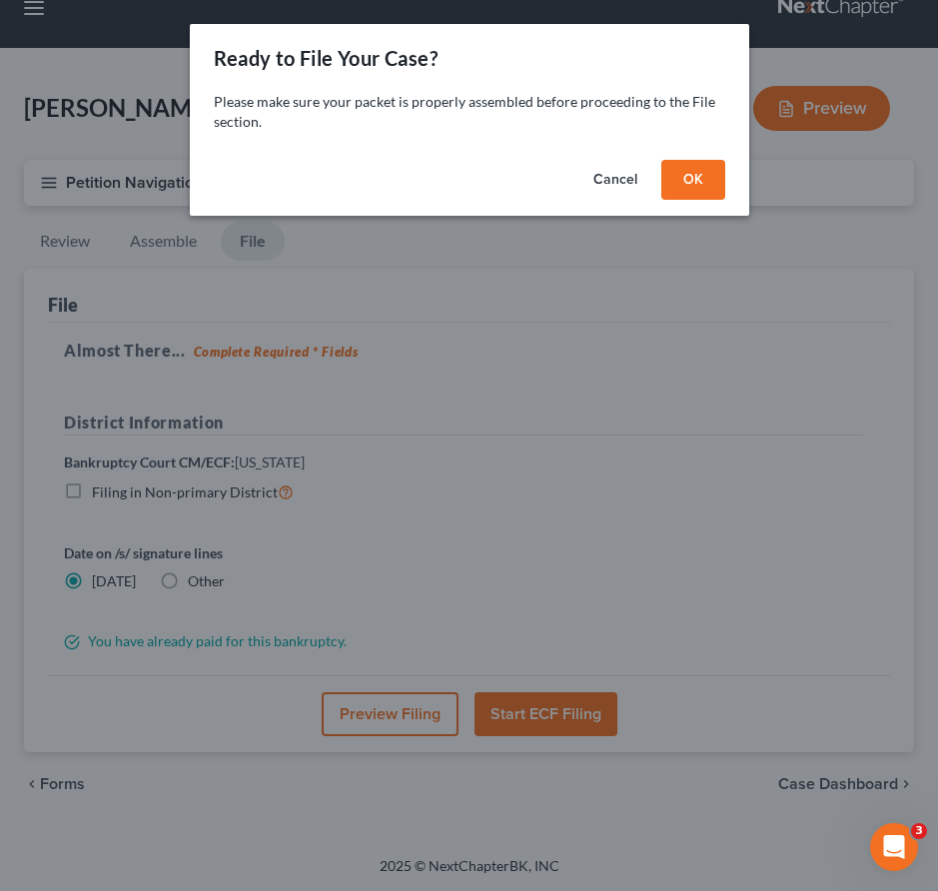
click at [696, 179] on button "OK" at bounding box center [693, 180] width 64 height 40
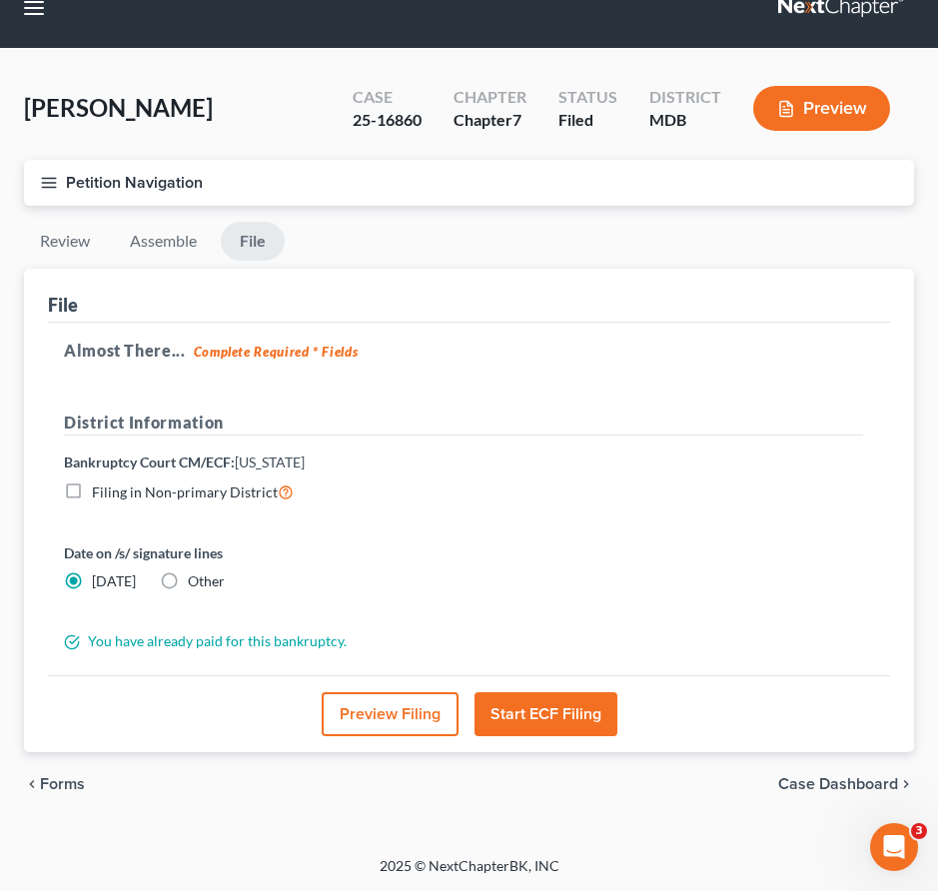
click at [526, 712] on button "Start ECF Filing" at bounding box center [545, 714] width 143 height 44
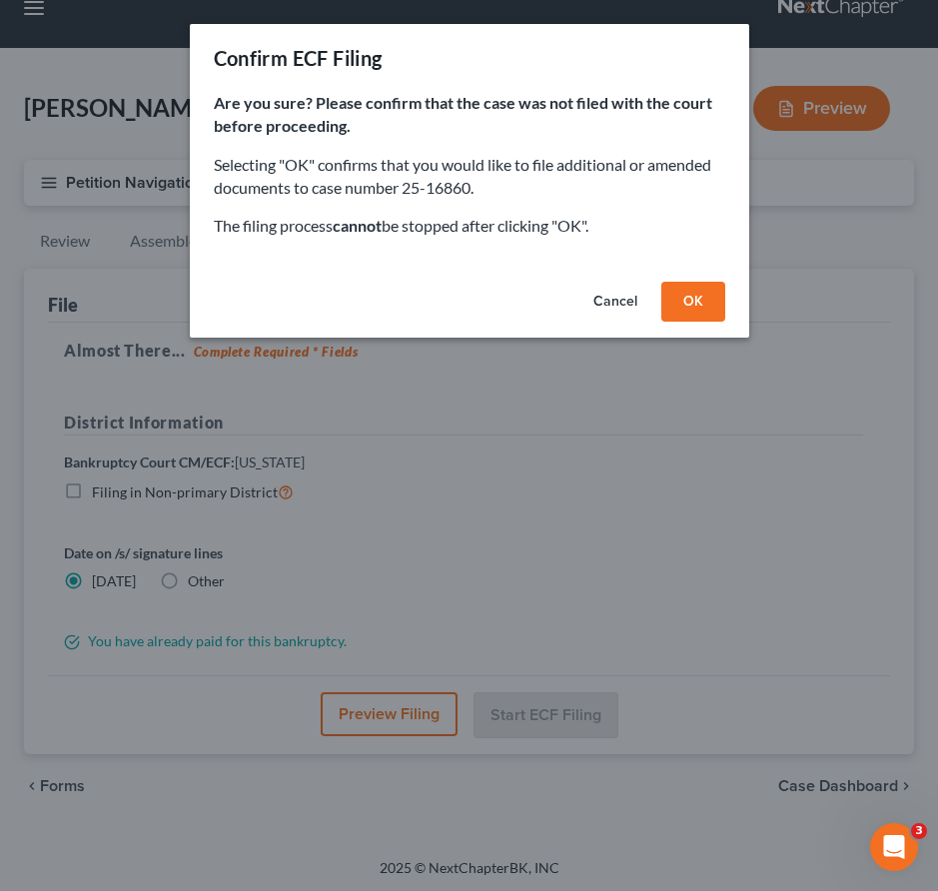
click at [688, 315] on button "OK" at bounding box center [693, 302] width 64 height 40
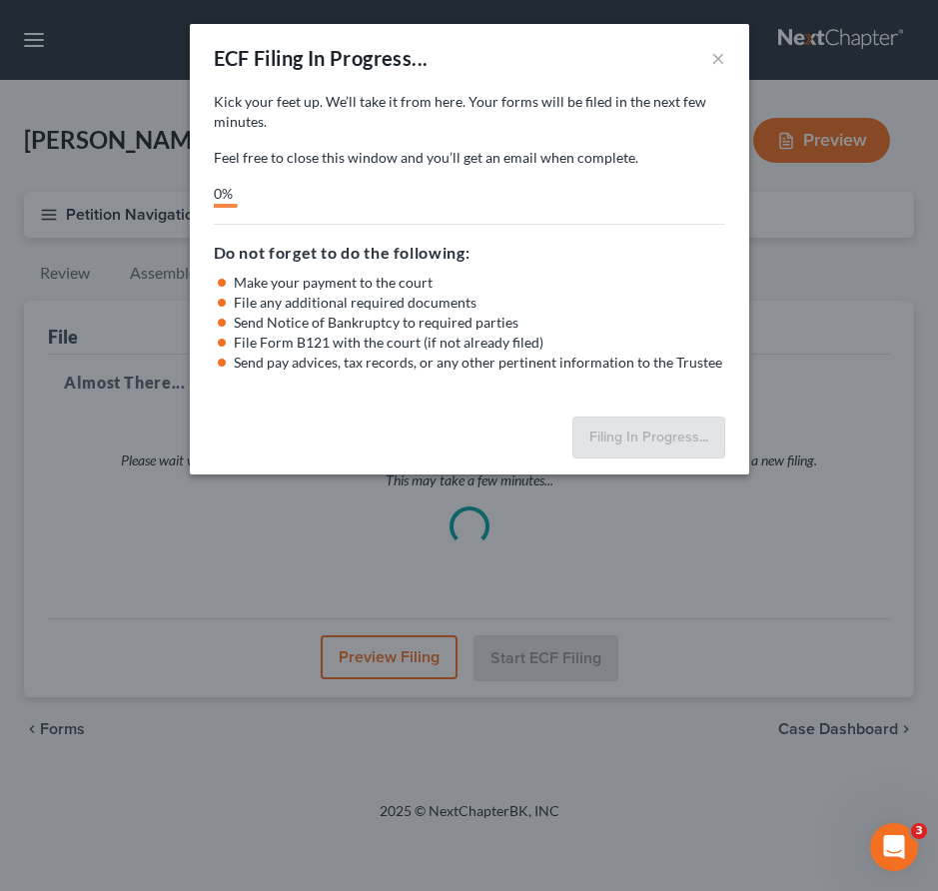
scroll to position [0, 0]
